Goal: Transaction & Acquisition: Purchase product/service

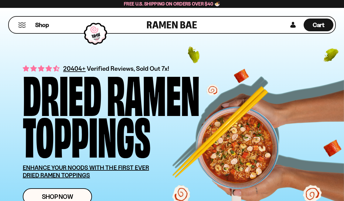
click at [20, 26] on button "Mobile Menu Trigger" at bounding box center [22, 24] width 8 height 5
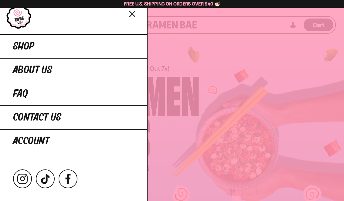
click at [85, 48] on link "Shop" at bounding box center [73, 46] width 147 height 24
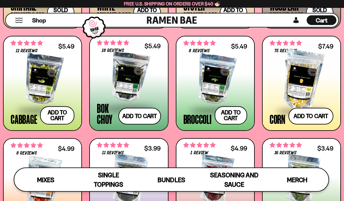
scroll to position [768, 0]
click at [212, 78] on div at bounding box center [216, 79] width 64 height 61
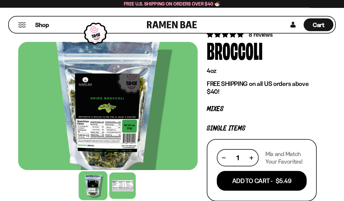
scroll to position [34, 0]
click at [119, 129] on div at bounding box center [108, 106] width 180 height 128
click at [122, 145] on div at bounding box center [108, 106] width 180 height 128
click at [126, 189] on div at bounding box center [122, 186] width 26 height 26
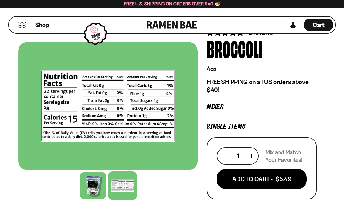
scroll to position [0, 0]
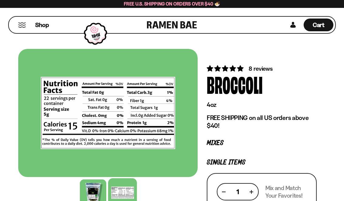
click at [292, 23] on link at bounding box center [293, 25] width 9 height 13
click at [294, 25] on link at bounding box center [293, 25] width 9 height 13
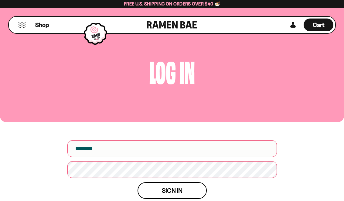
click at [41, 27] on span "Shop" at bounding box center [42, 25] width 14 height 8
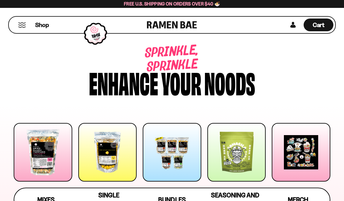
click at [23, 25] on button "Mobile Menu Trigger" at bounding box center [22, 24] width 8 height 5
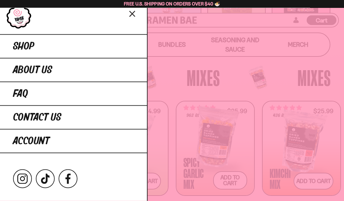
scroll to position [156, 0]
click at [61, 49] on link "Shop" at bounding box center [73, 46] width 147 height 24
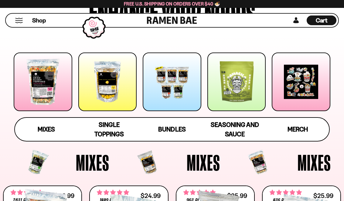
click at [308, 131] on span "Merch" at bounding box center [298, 130] width 20 height 8
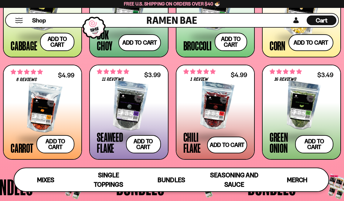
scroll to position [840, 0]
